Goal: Find specific page/section: Find specific page/section

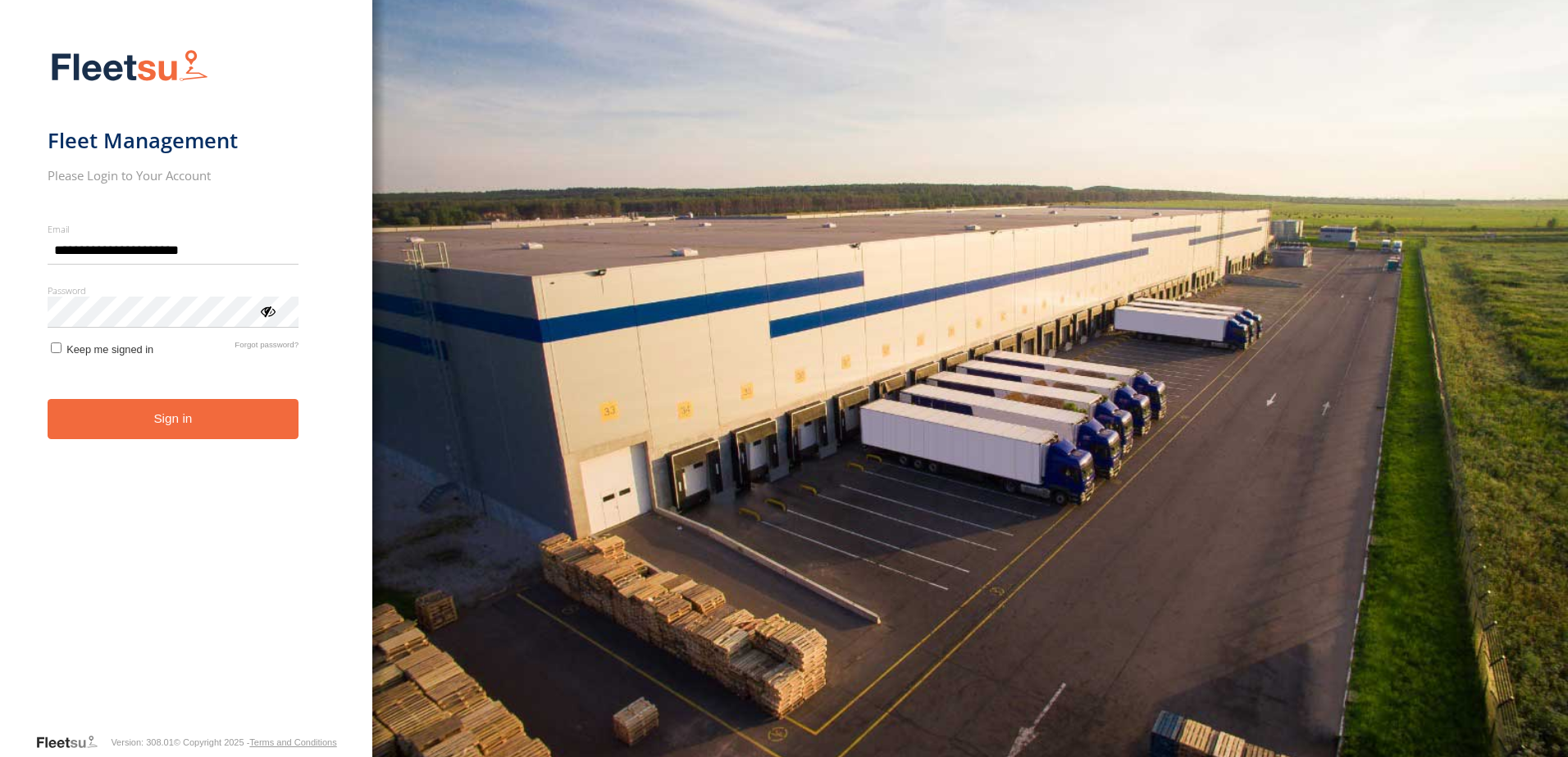
click at [144, 429] on button "Sign in" at bounding box center [173, 419] width 252 height 40
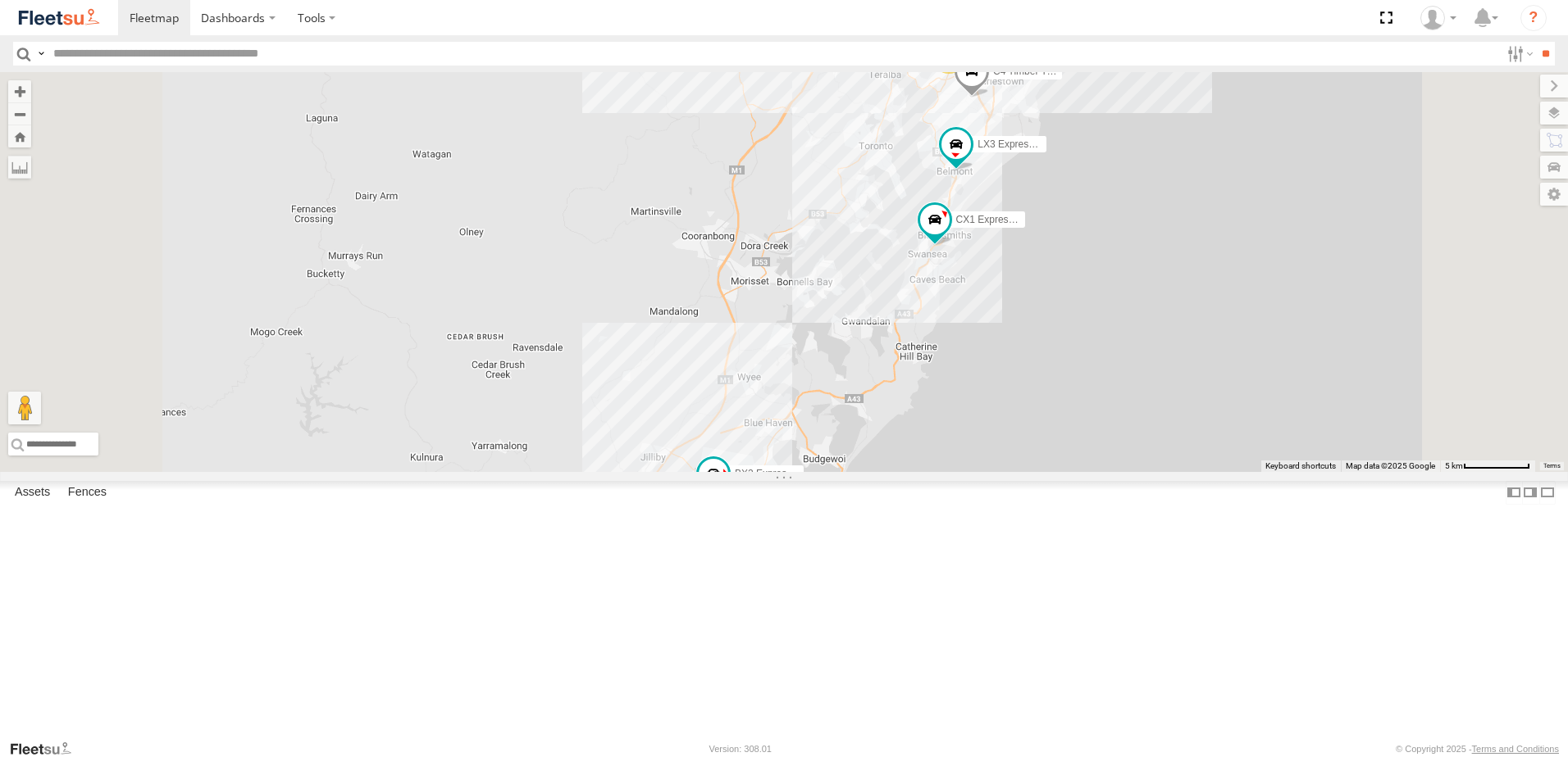
drag, startPoint x: 1048, startPoint y: 554, endPoint x: 1069, endPoint y: 503, distance: 55.2
click at [1069, 472] on div "BX1 Express Ute B2 Timber Truck B5 Timber Truck C4 Timber Truck BX2 Express Ute…" at bounding box center [784, 272] width 1568 height 400
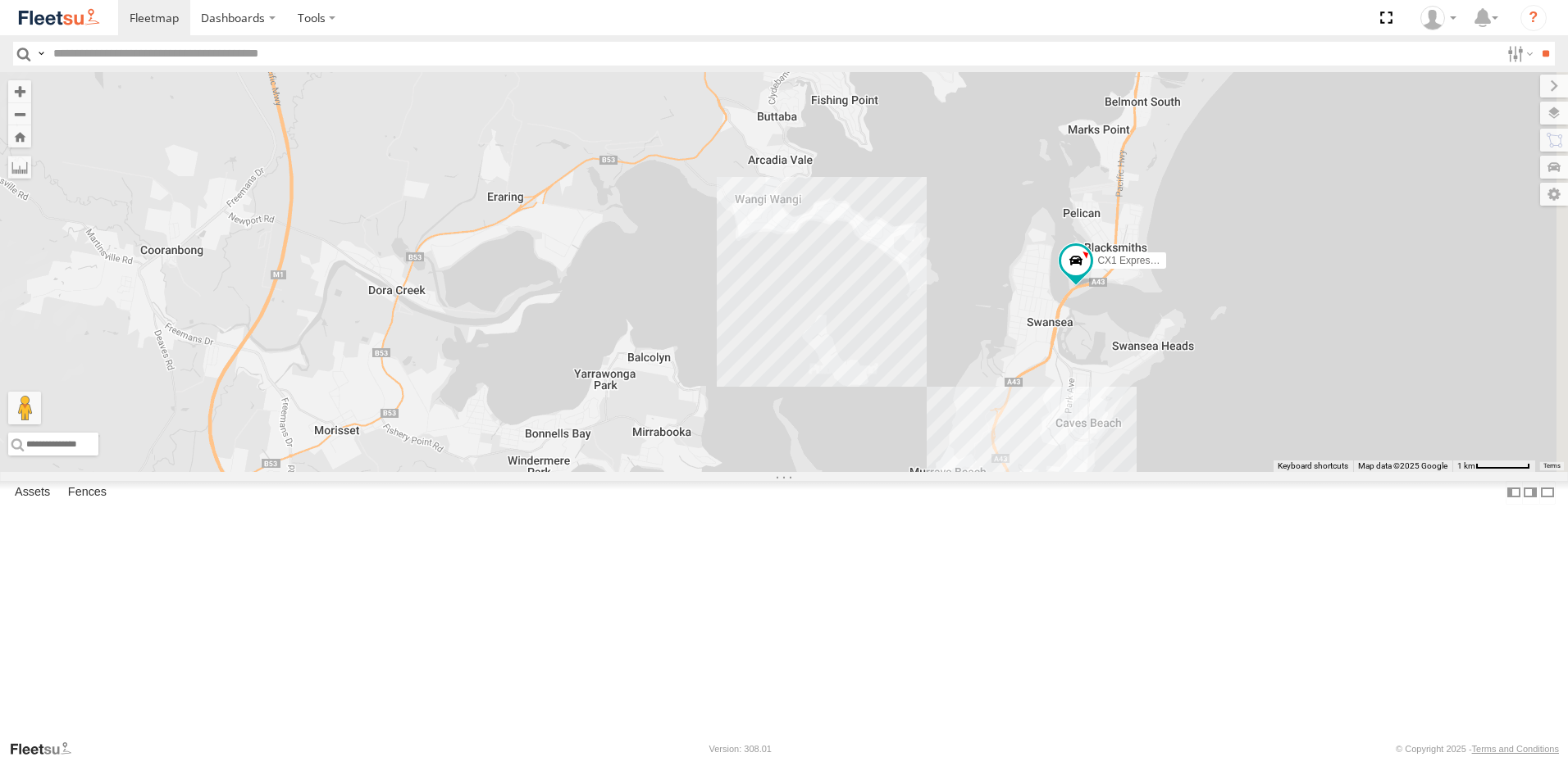
drag, startPoint x: 1041, startPoint y: 210, endPoint x: 838, endPoint y: 443, distance: 309.0
click at [833, 444] on div "BX1 Express Ute B2 Timber Truck B5 Timber Truck C4 Timber Truck BX2 Express Ute…" at bounding box center [784, 272] width 1568 height 400
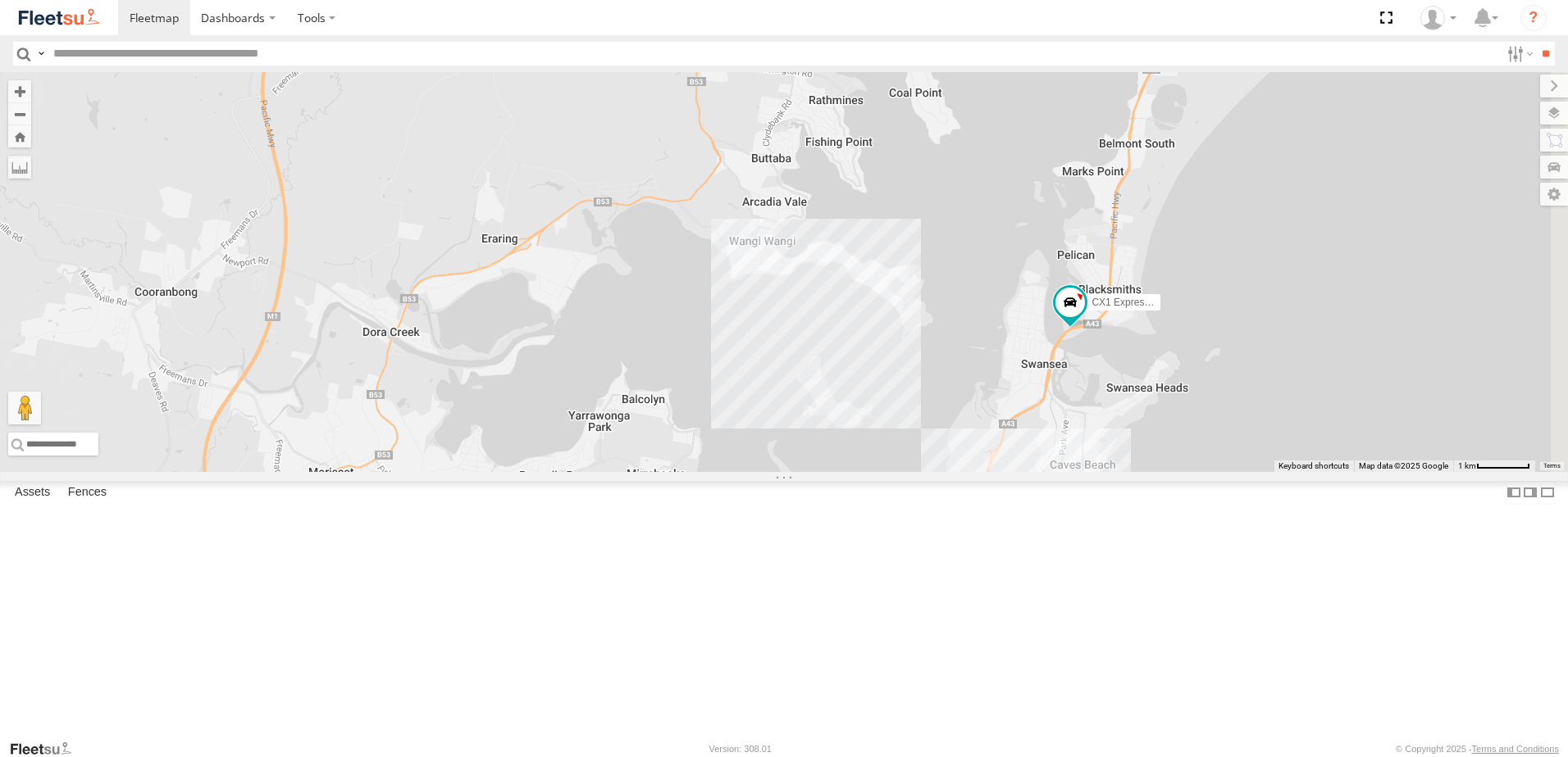
drag, startPoint x: 1052, startPoint y: 313, endPoint x: 1046, endPoint y: 348, distance: 35.5
click at [1046, 348] on div "BX1 Express Ute B2 Timber Truck B5 Timber Truck C4 Timber Truck BX2 Express Ute…" at bounding box center [784, 272] width 1568 height 400
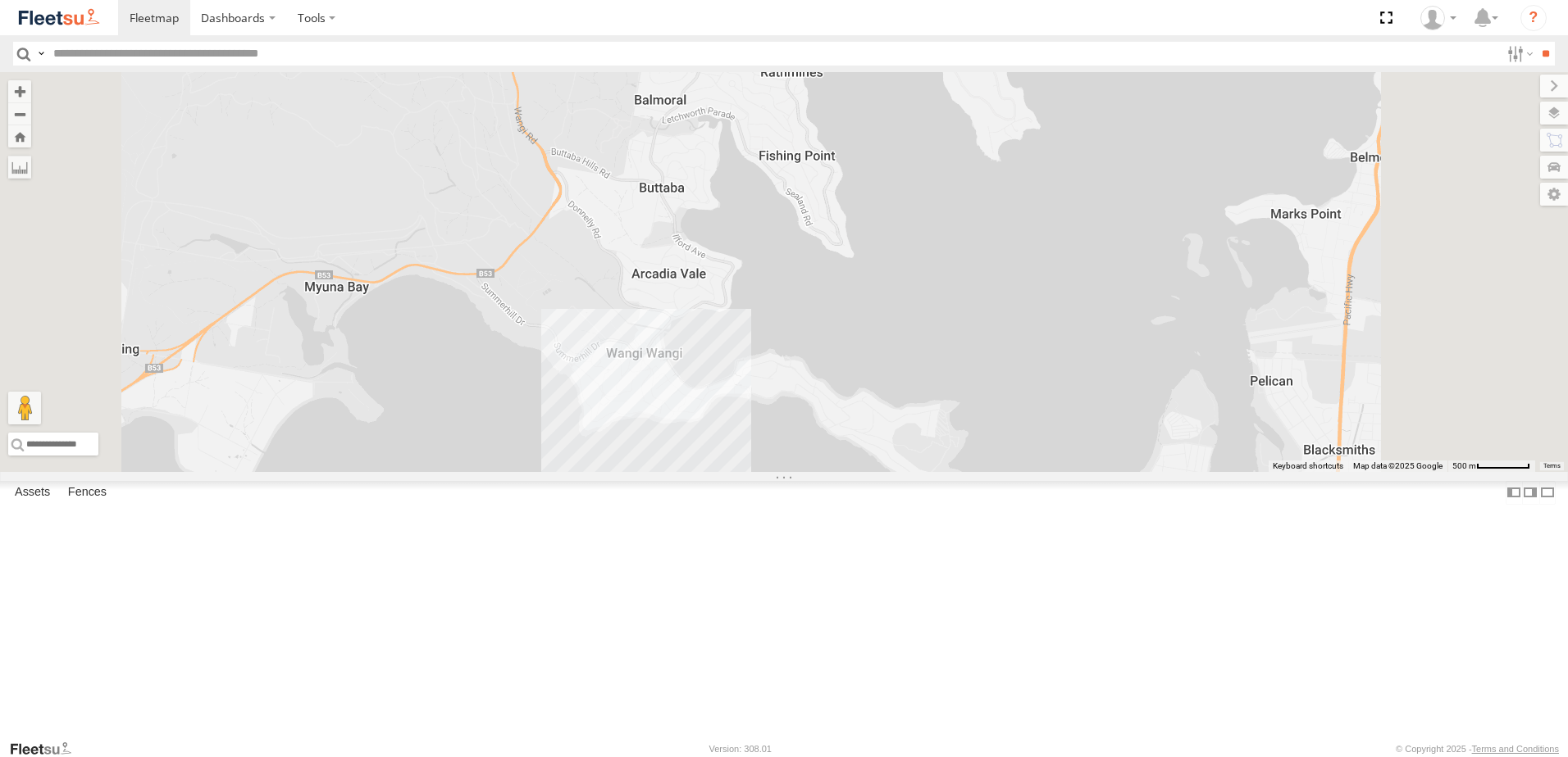
drag, startPoint x: 1165, startPoint y: 330, endPoint x: 1143, endPoint y: 393, distance: 66.7
click at [1143, 393] on div "BX1 Express Ute B2 Timber Truck B5 Timber Truck C4 Timber Truck BX2 Express Ute…" at bounding box center [784, 272] width 1568 height 400
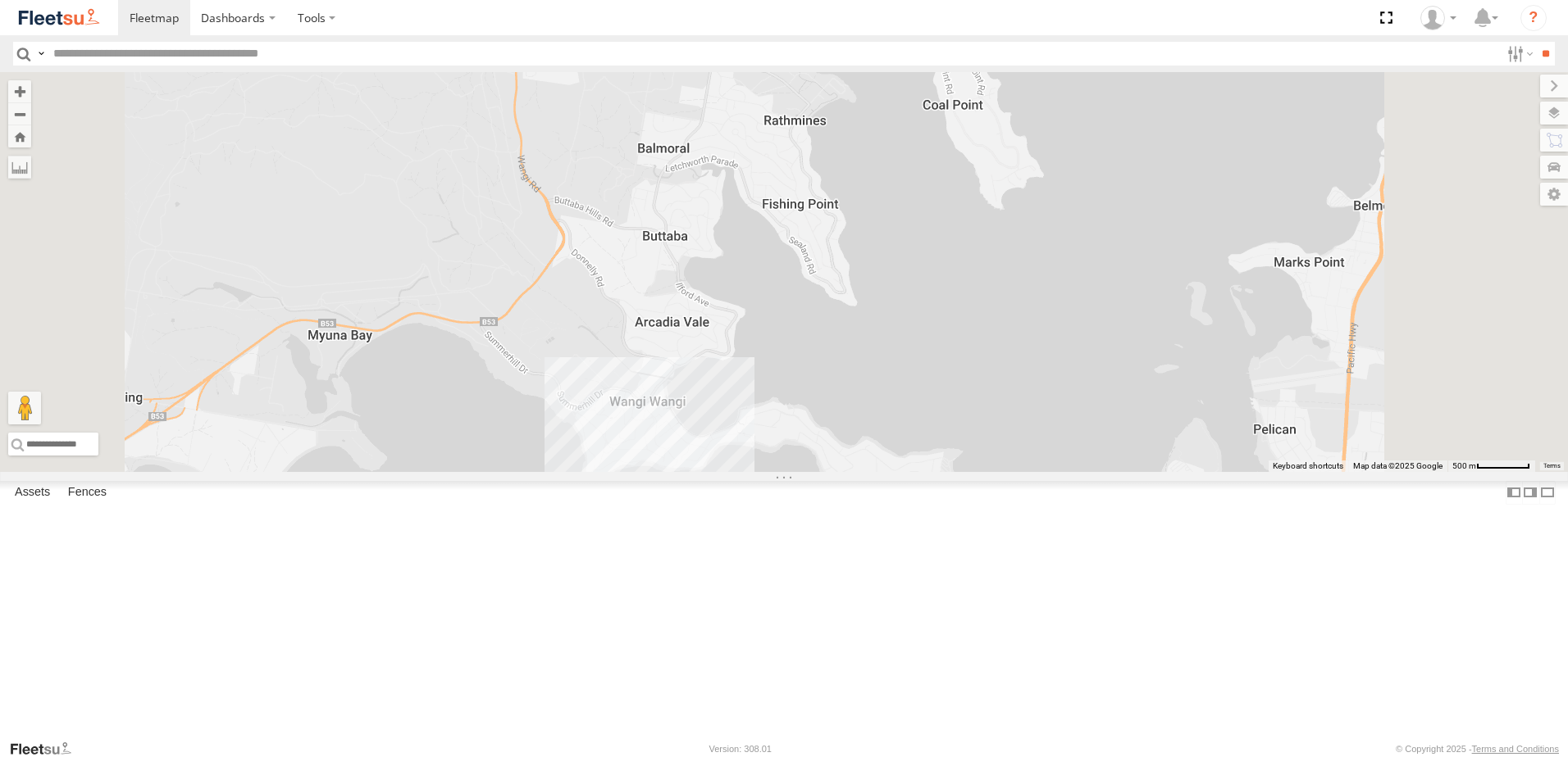
drag, startPoint x: 1032, startPoint y: 319, endPoint x: 1039, endPoint y: 368, distance: 49.5
click at [1038, 367] on div "BX1 Express Ute B2 Timber Truck B5 Timber Truck C4 Timber Truck BX2 Express Ute…" at bounding box center [784, 272] width 1568 height 400
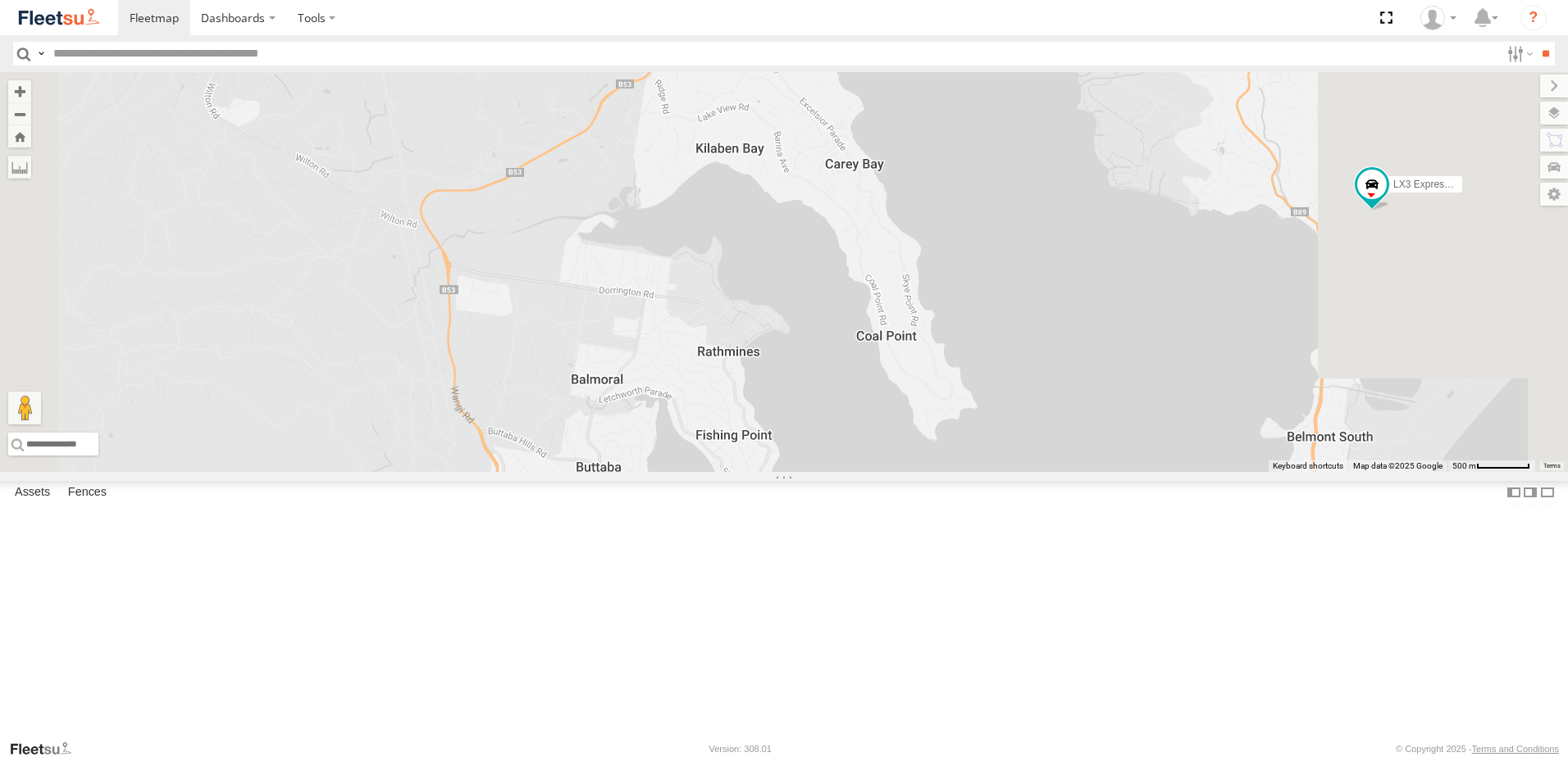
drag, startPoint x: 1058, startPoint y: 311, endPoint x: 1009, endPoint y: 480, distance: 176.0
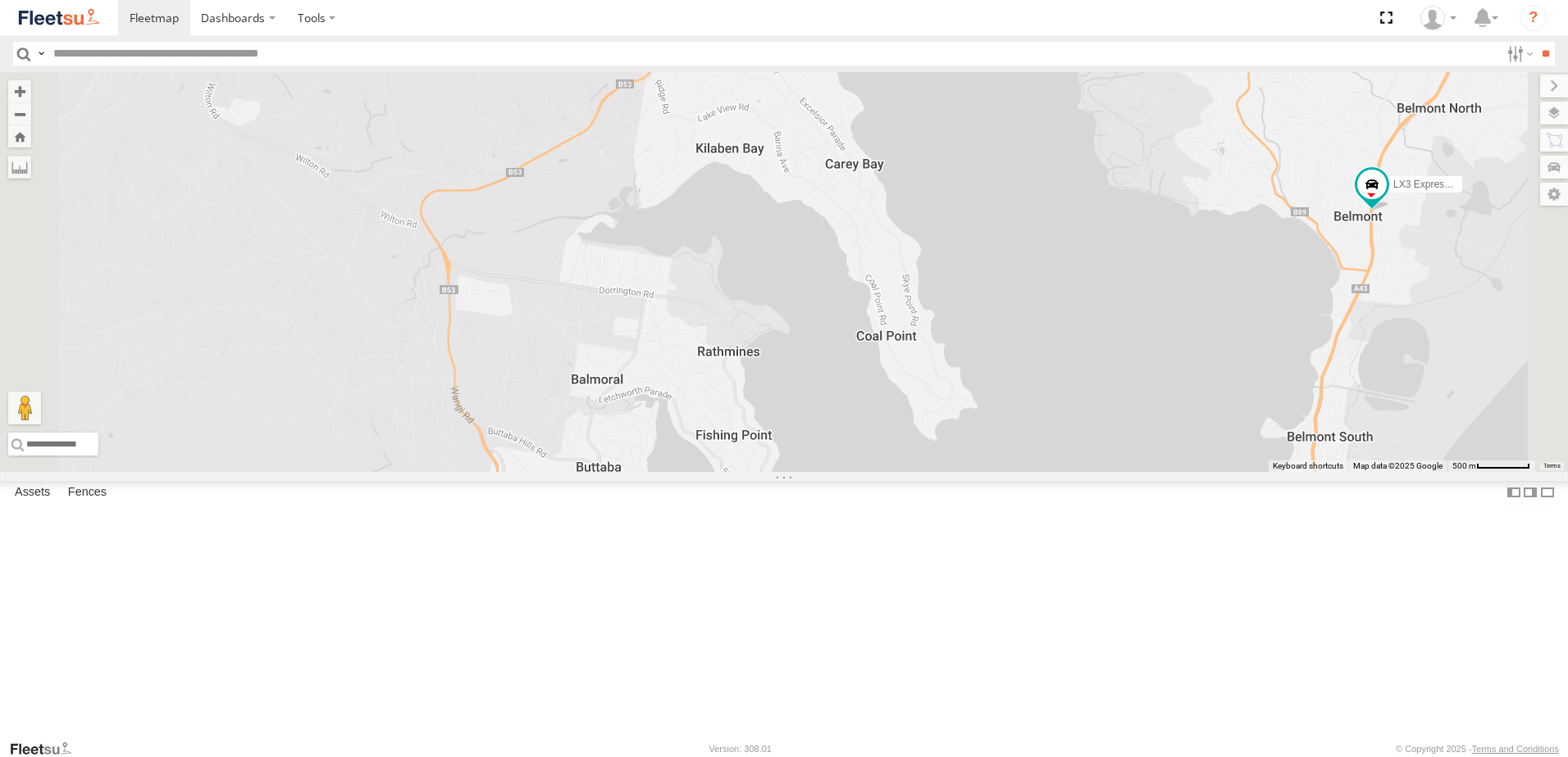
click at [1009, 472] on div "BX1 Express Ute B2 Timber Truck B5 Timber Truck C4 Timber Truck BX2 Express Ute…" at bounding box center [784, 272] width 1568 height 400
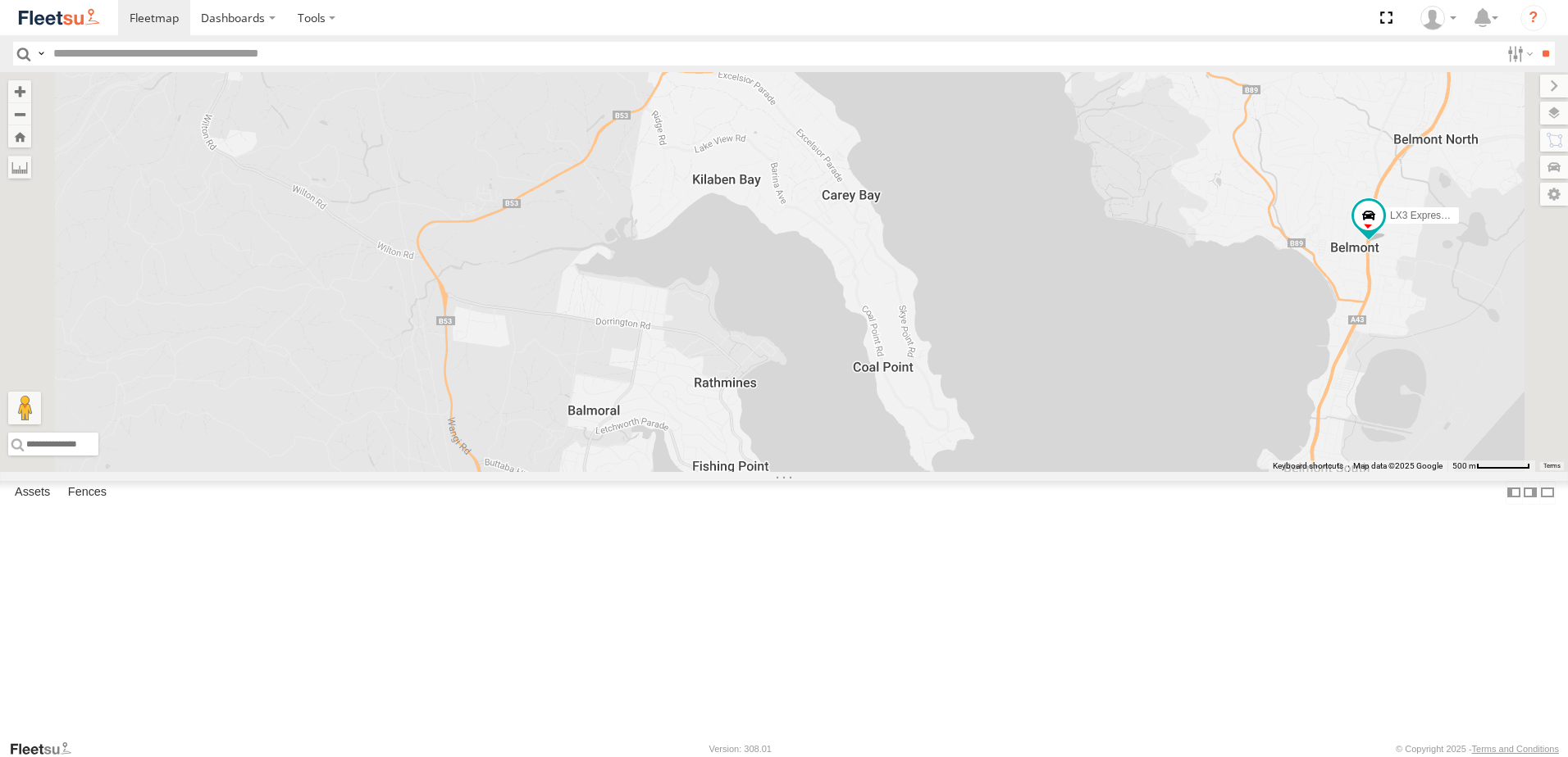
drag, startPoint x: 1015, startPoint y: 499, endPoint x: 1051, endPoint y: 79, distance: 421.5
click at [1052, 83] on div "BX1 Express Ute B2 Timber Truck B5 Timber Truck C4 Timber Truck BX2 Express Ute…" at bounding box center [784, 272] width 1568 height 400
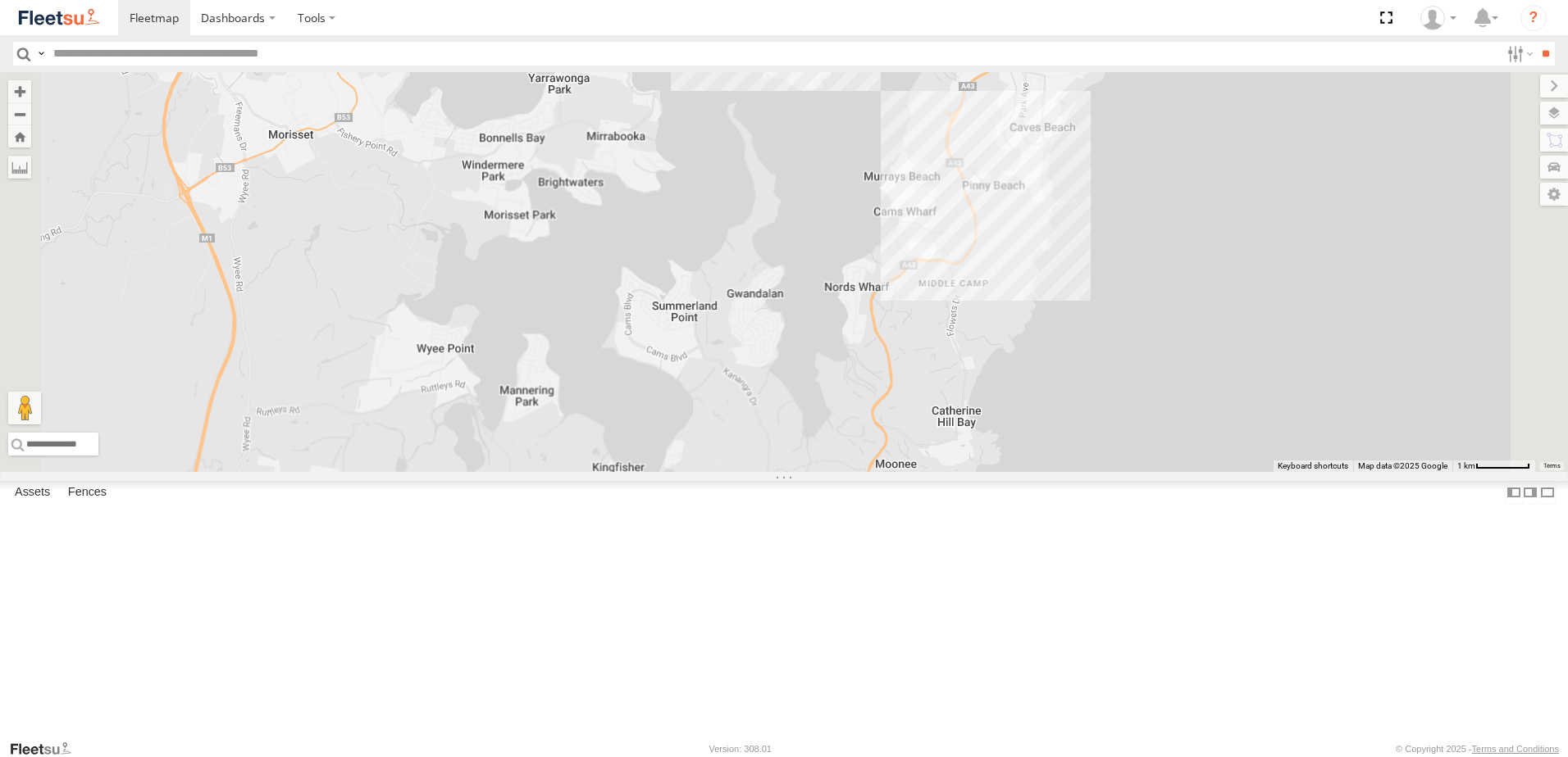
drag, startPoint x: 904, startPoint y: 437, endPoint x: 1178, endPoint y: 246, distance: 334.0
click at [1178, 246] on div "BX1 Express Ute B2 Timber Truck B5 Timber Truck C4 Timber Truck BX2 Express Ute…" at bounding box center [784, 272] width 1568 height 400
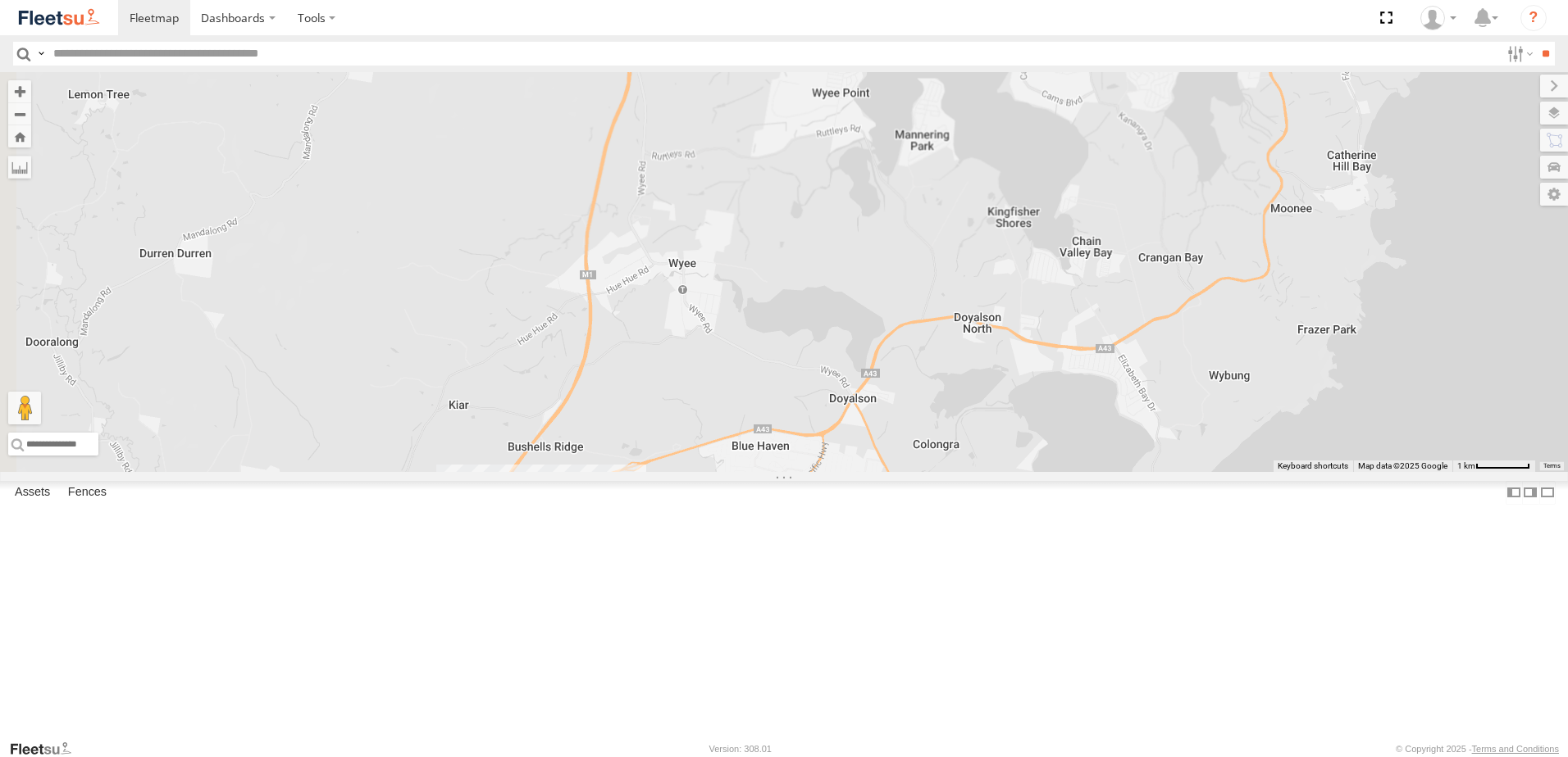
drag, startPoint x: 1380, startPoint y: 49, endPoint x: 1348, endPoint y: 134, distance: 90.8
click at [1348, 134] on body "Dashboards" at bounding box center [784, 378] width 1568 height 757
drag, startPoint x: 1291, startPoint y: 166, endPoint x: 966, endPoint y: 526, distance: 485.0
click at [966, 472] on div "BX1 Express Ute B2 Timber Truck B5 Timber Truck C4 Timber Truck BX2 Express Ute…" at bounding box center [784, 272] width 1568 height 400
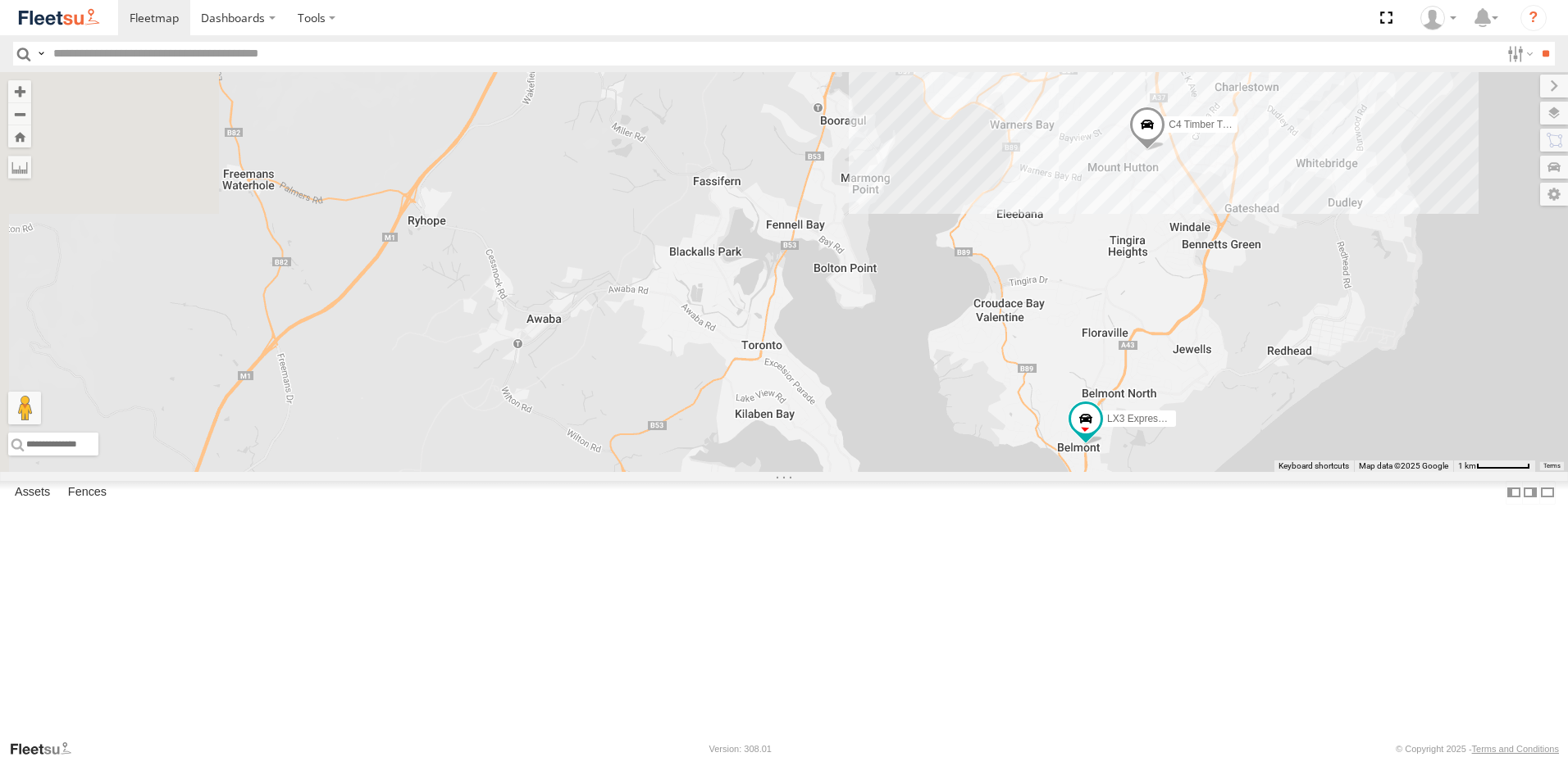
drag, startPoint x: 715, startPoint y: 321, endPoint x: 1114, endPoint y: 475, distance: 427.7
click at [1114, 472] on div "BX1 Express Ute B2 Timber Truck B5 Timber Truck C4 Timber Truck BX2 Express Ute…" at bounding box center [784, 272] width 1568 height 400
